Goal: Task Accomplishment & Management: Manage account settings

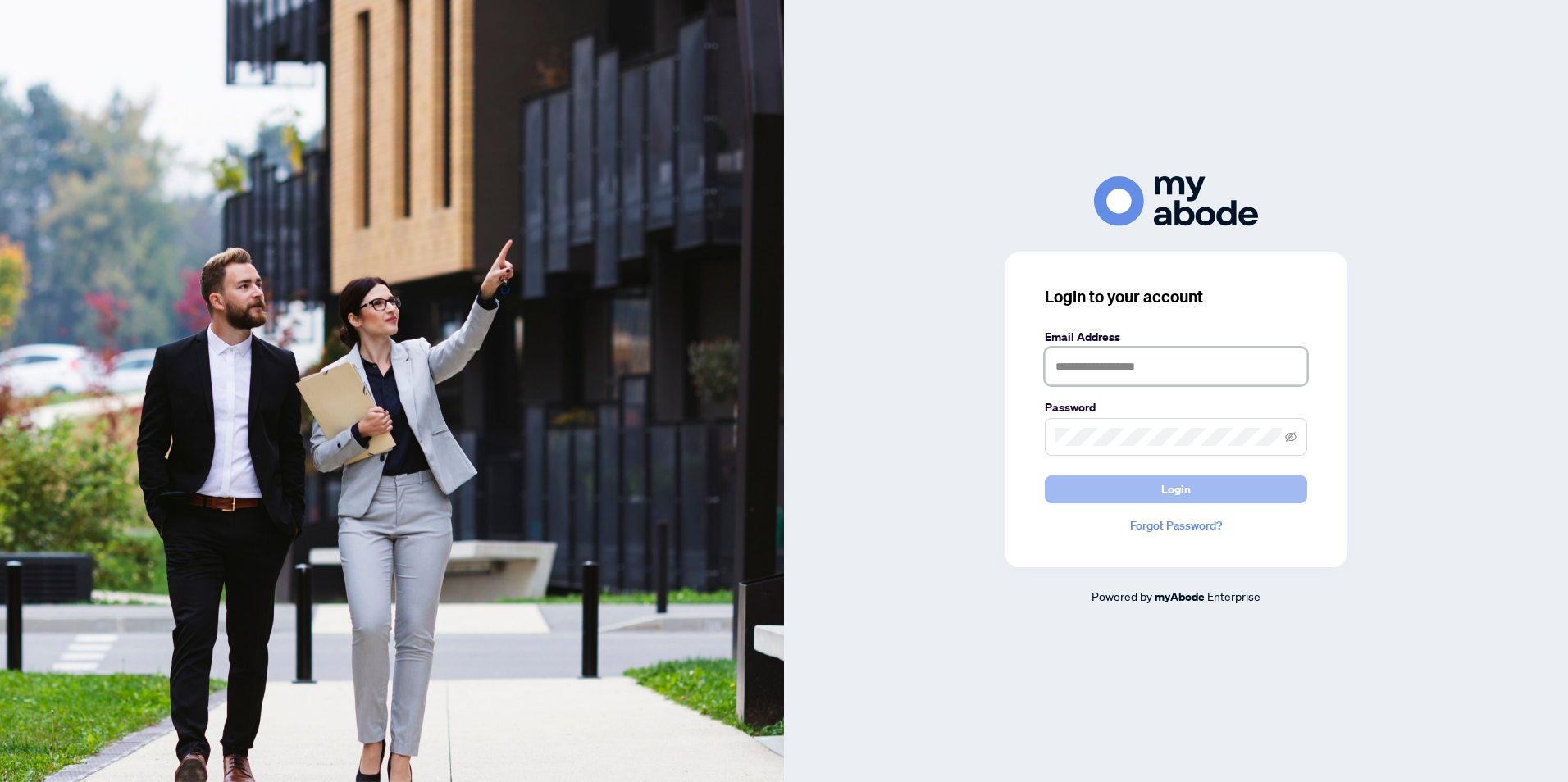
type input "**********"
click at [1262, 492] on button "Login" at bounding box center [1175, 489] width 262 height 28
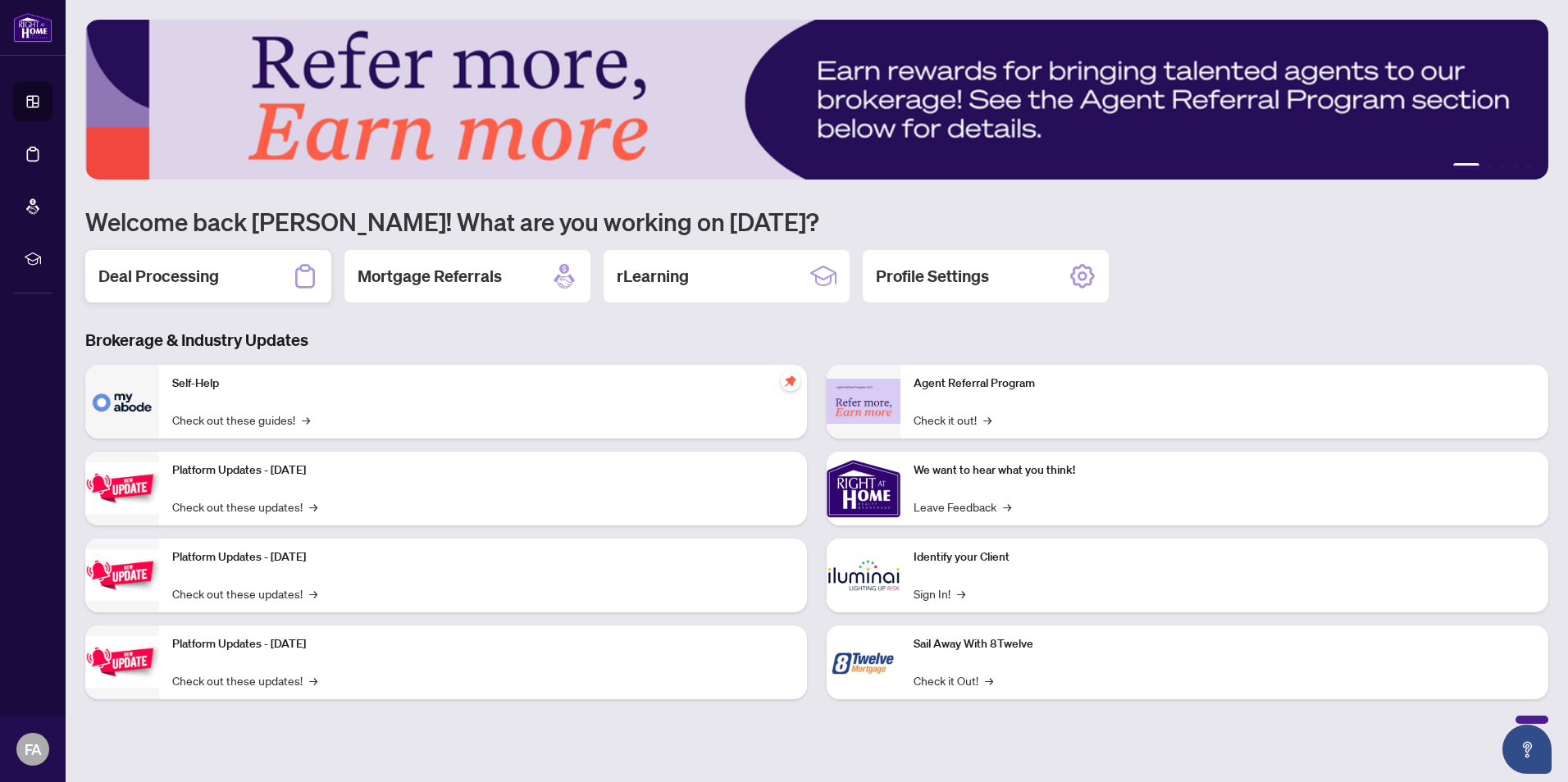
click at [191, 265] on h2 "Deal Processing" at bounding box center [158, 276] width 121 height 23
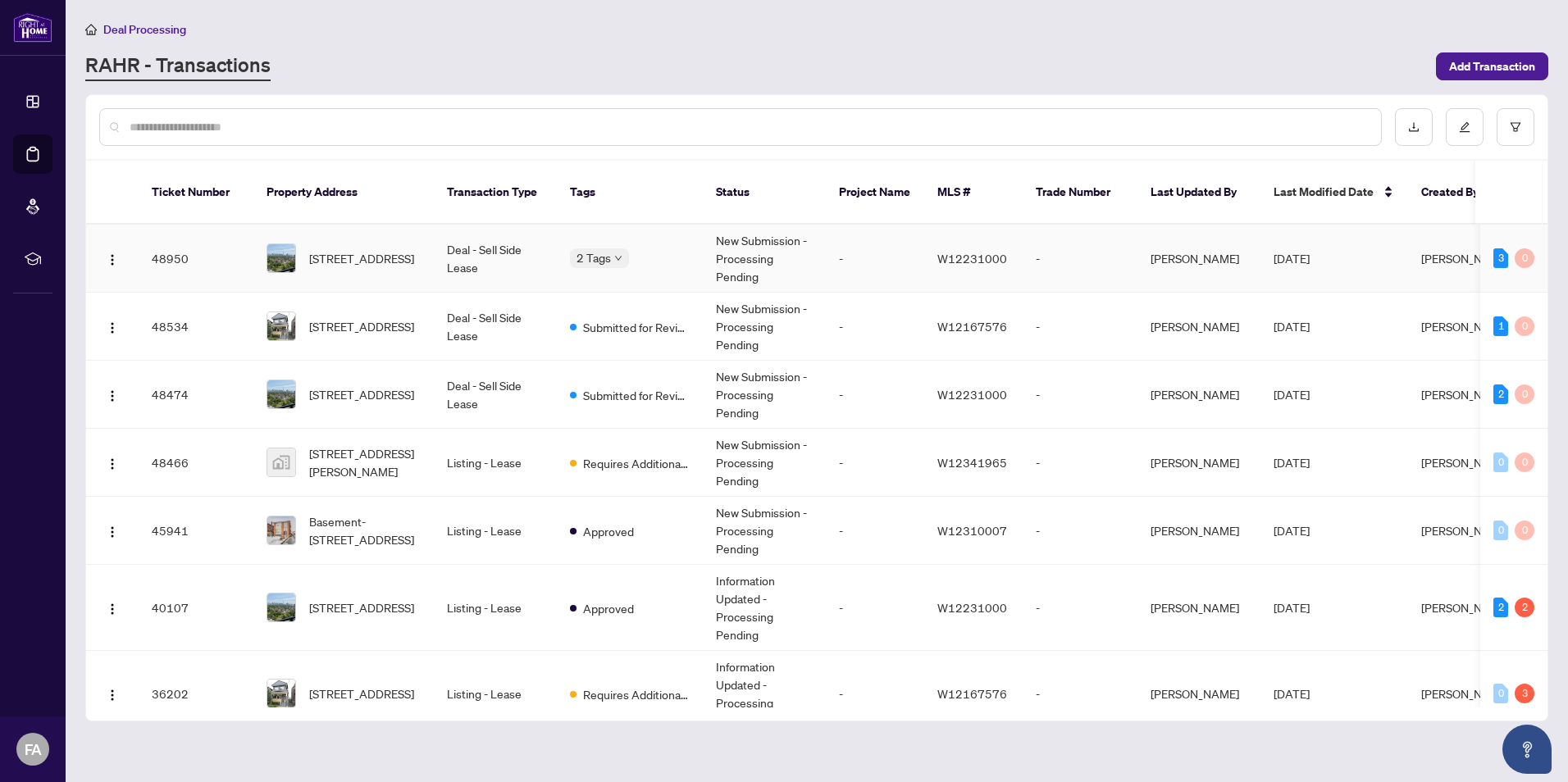
click at [295, 244] on div at bounding box center [281, 258] width 29 height 29
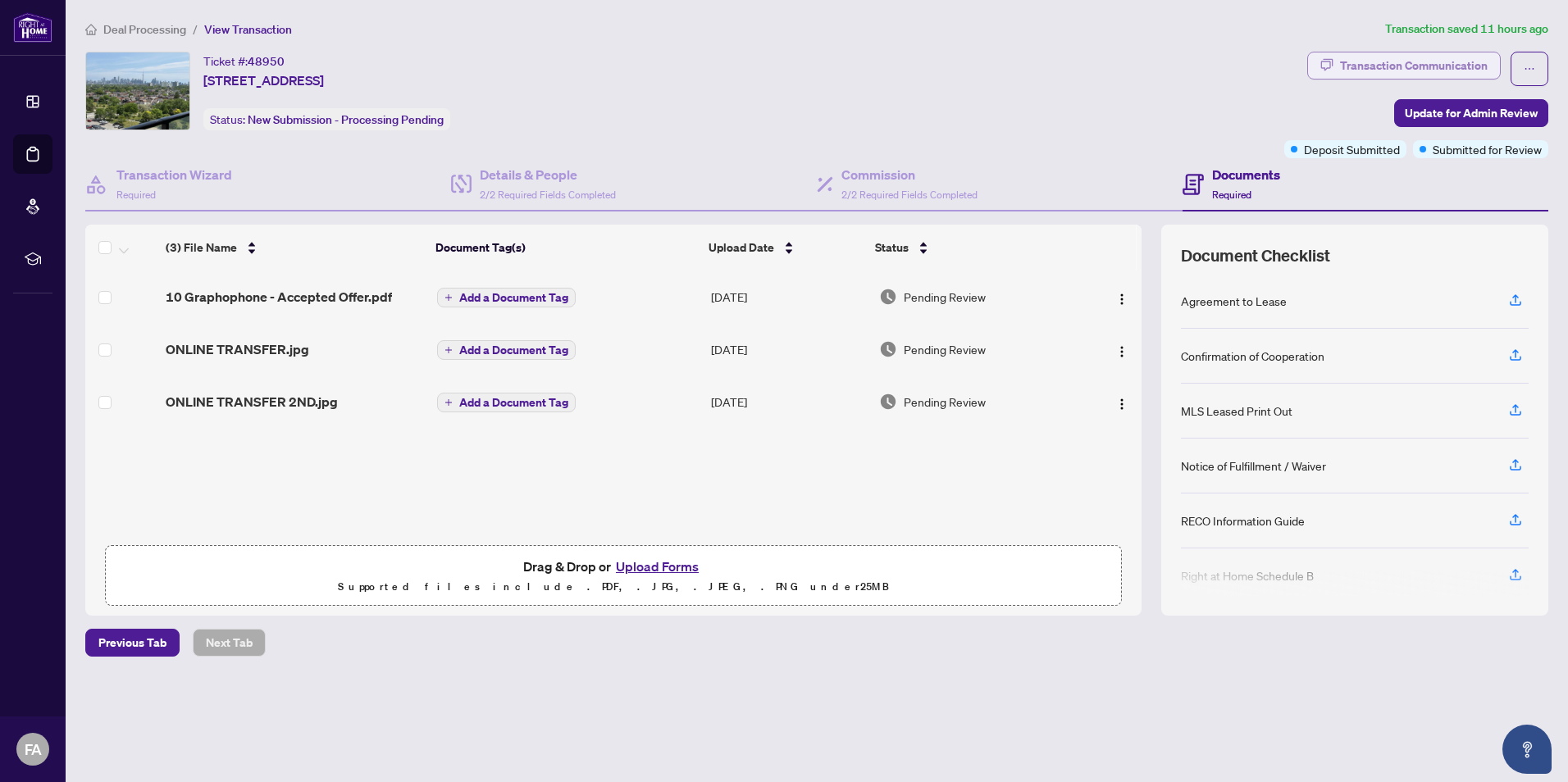
click at [1420, 76] on div "Transaction Communication" at bounding box center [1414, 65] width 147 height 27
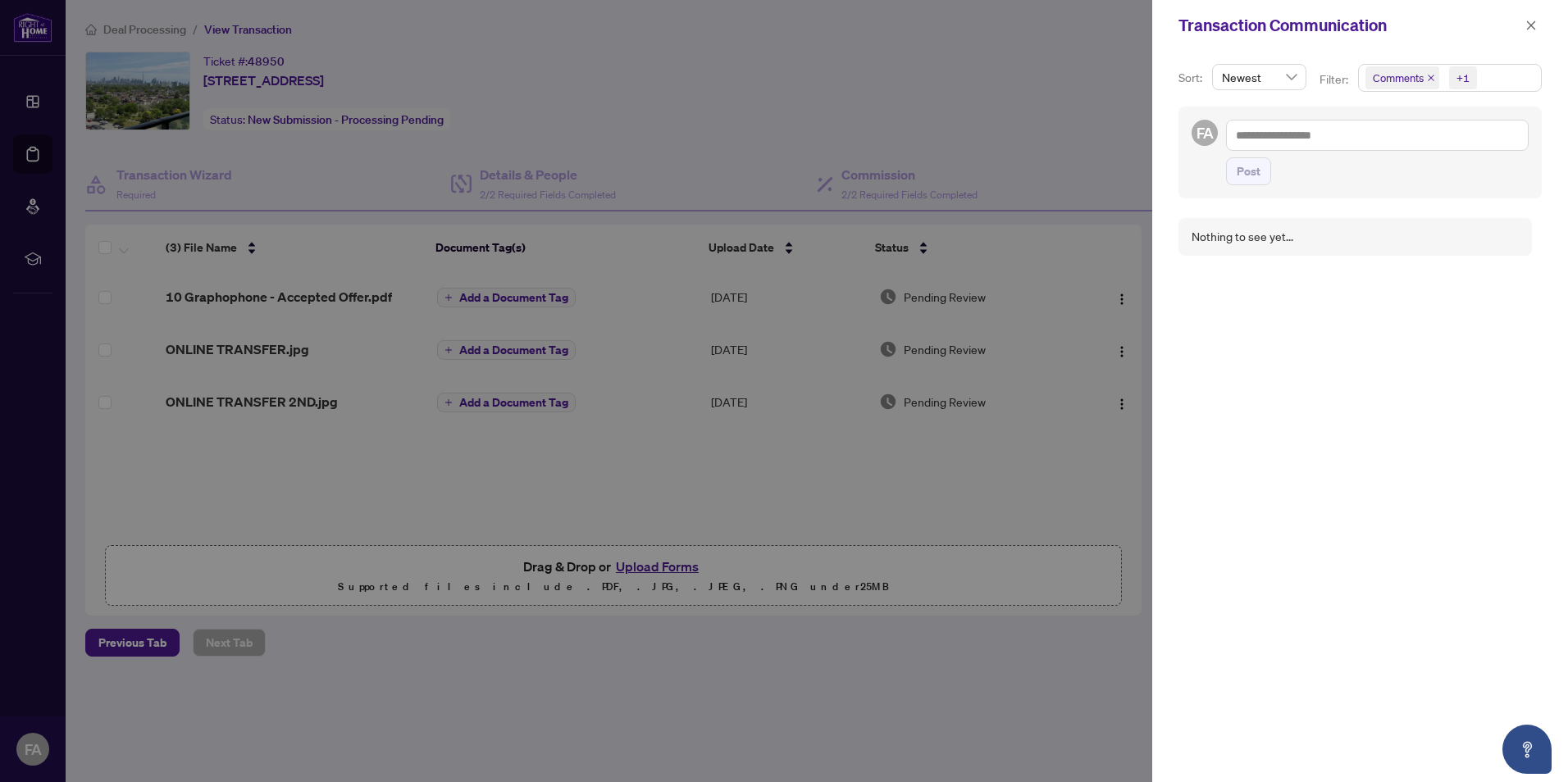
click at [887, 80] on div at bounding box center [784, 391] width 1568 height 782
